Goal: Task Accomplishment & Management: Use online tool/utility

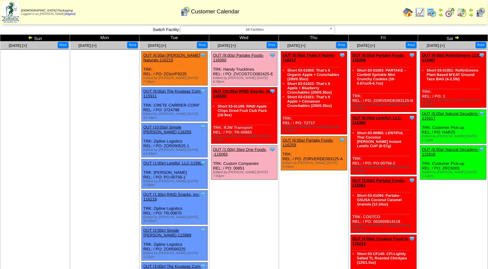
click at [242, 55] on link "OUT (9:00a) Partake Foods-116060" at bounding box center [238, 57] width 51 height 9
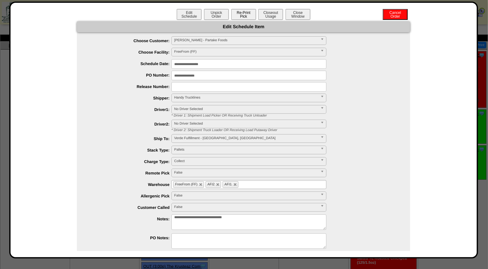
click at [242, 15] on button "Re-Print Pick" at bounding box center [243, 14] width 25 height 11
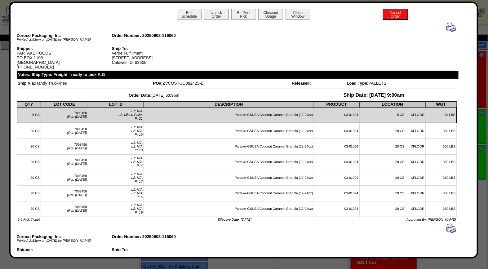
click at [446, 29] on img at bounding box center [451, 27] width 10 height 10
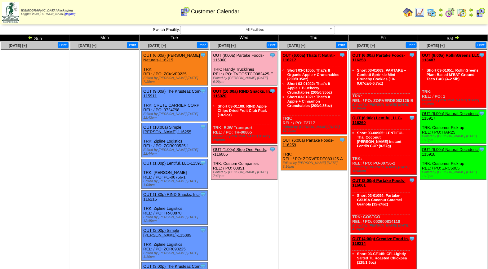
click at [248, 147] on link "OUT (1:00p) Step One Foods, -116065" at bounding box center [240, 151] width 54 height 9
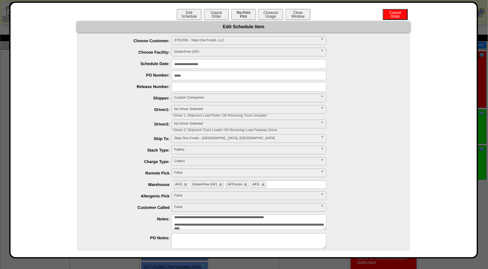
click at [249, 15] on button "Re-Print Pick" at bounding box center [243, 14] width 25 height 11
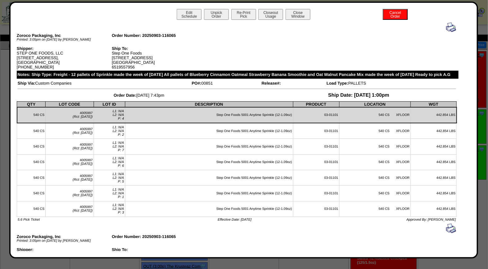
click at [446, 27] on img at bounding box center [451, 27] width 10 height 10
